Goal: Information Seeking & Learning: Check status

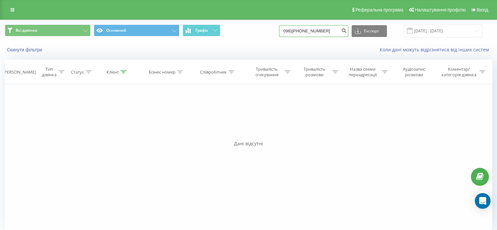
click at [301, 31] on input "098)243-95-07" at bounding box center [313, 31] width 69 height 12
click at [307, 30] on input "098243-95-07" at bounding box center [313, 31] width 69 height 12
drag, startPoint x: 312, startPoint y: 30, endPoint x: 325, endPoint y: 24, distance: 13.6
click at [313, 30] on input "09824395-07" at bounding box center [313, 31] width 69 height 12
type input "0982439507"
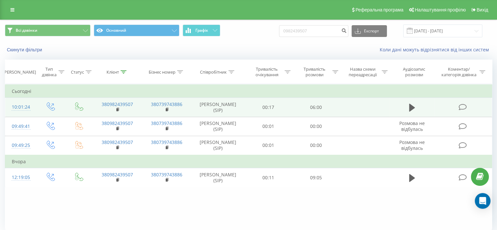
click at [462, 106] on icon at bounding box center [462, 107] width 8 height 7
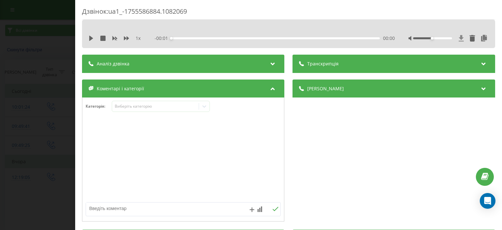
click at [458, 37] on icon at bounding box center [460, 38] width 5 height 6
